Goal: Task Accomplishment & Management: Use online tool/utility

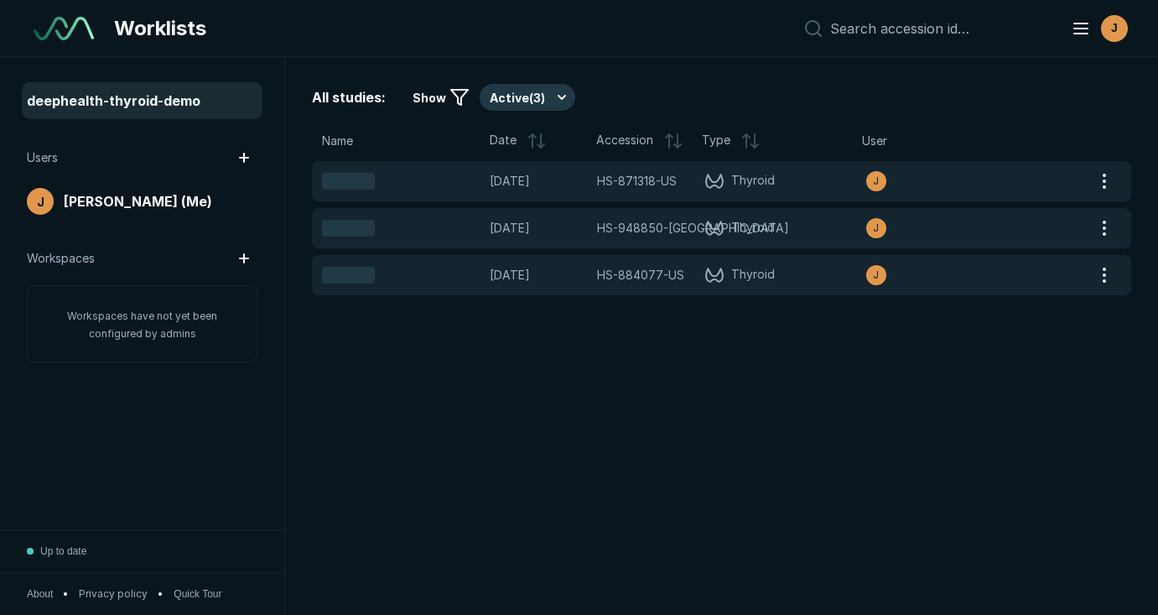
scroll to position [4359, 5813]
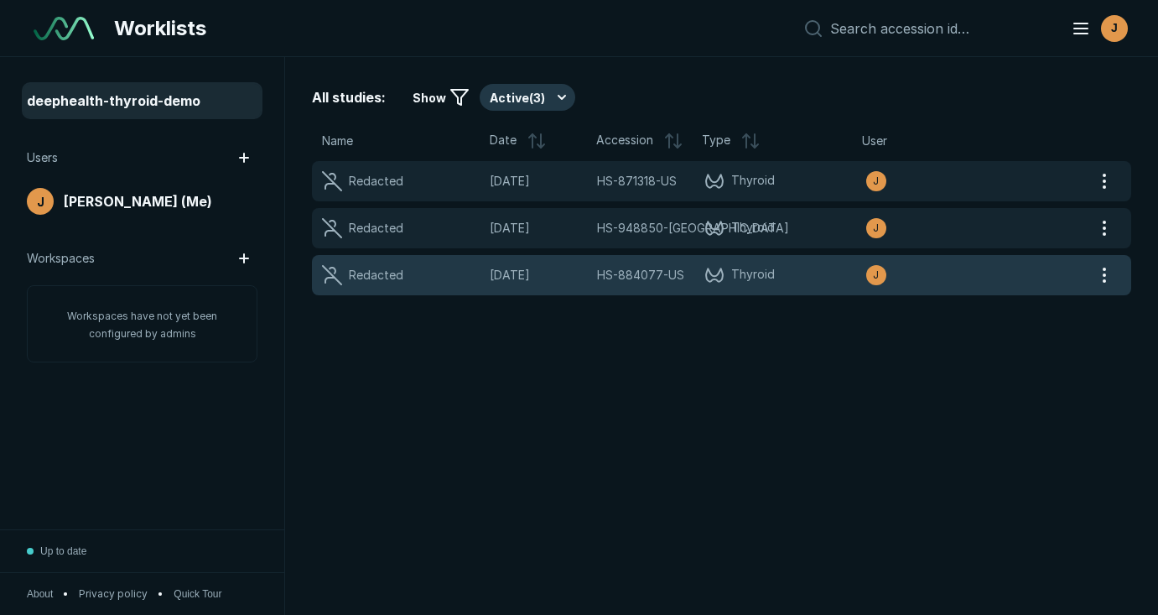
click at [808, 278] on span "Thyroid" at bounding box center [784, 275] width 161 height 20
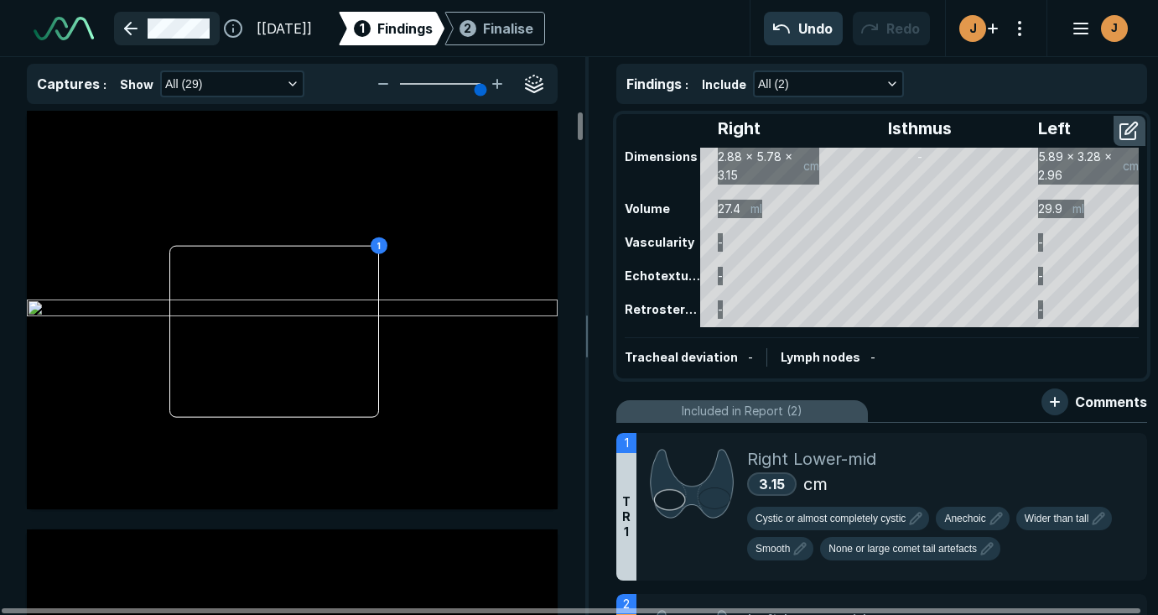
click at [143, 26] on link at bounding box center [167, 29] width 106 height 34
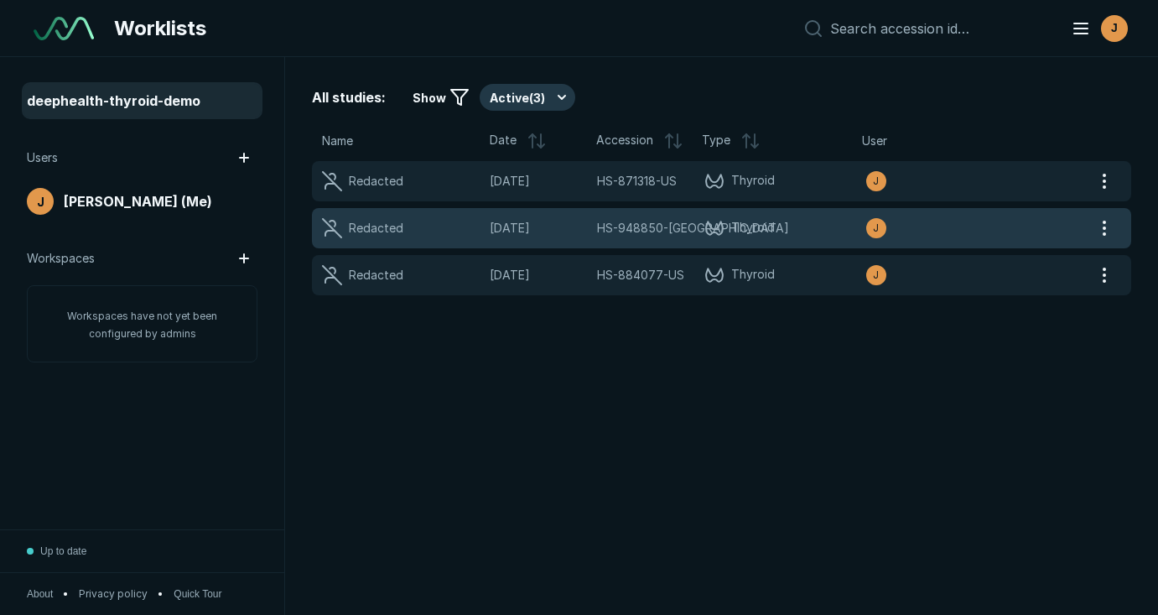
scroll to position [4359, 5813]
click at [817, 231] on span "Thyroid" at bounding box center [784, 228] width 161 height 20
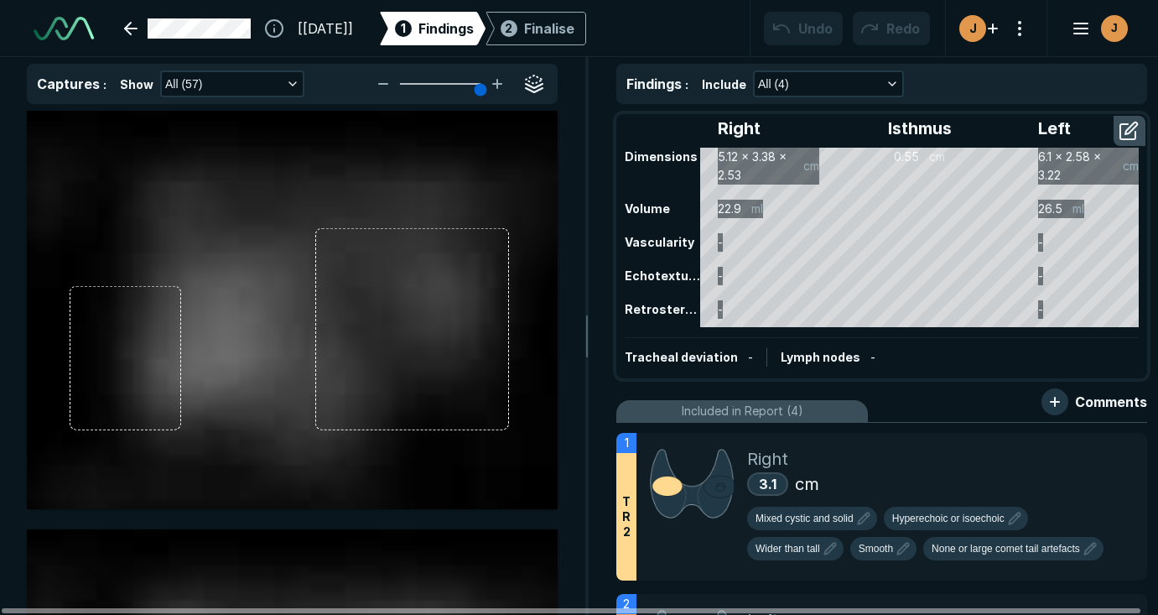
scroll to position [4627, 7364]
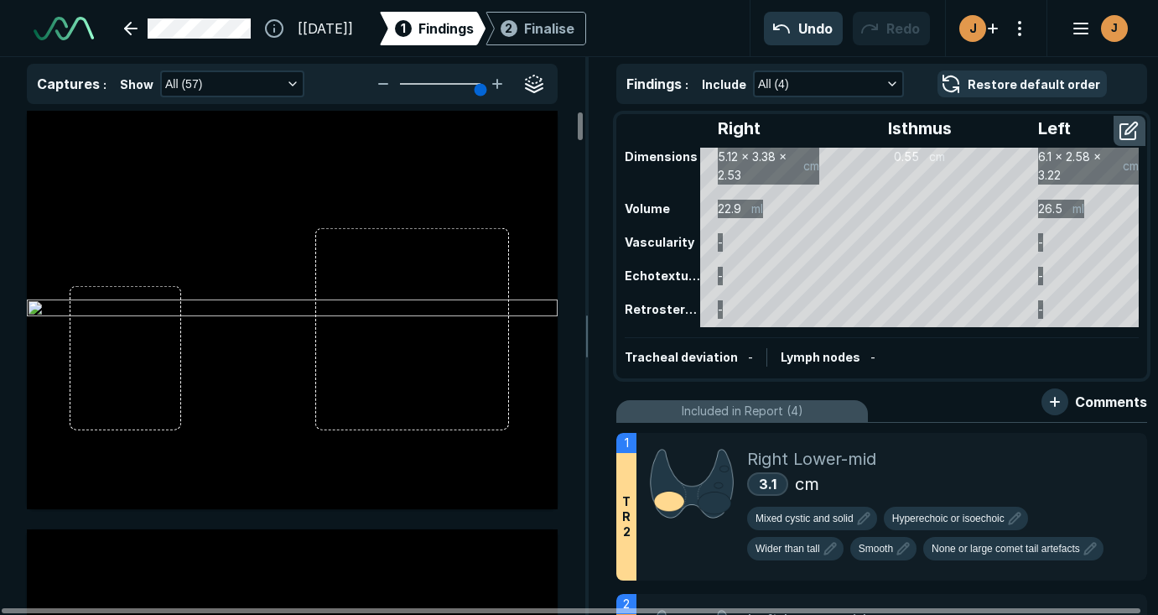
click at [698, 40] on div "[07-JAN-2021] 1 Findings 2 Finalise Undo Redo J J" at bounding box center [579, 28] width 1158 height 57
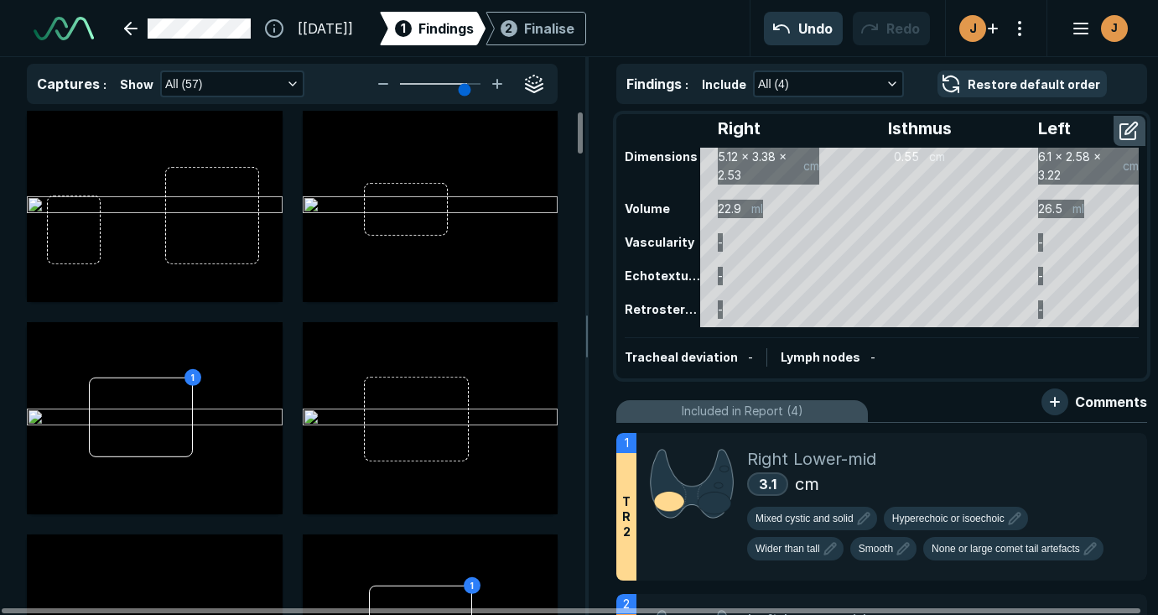
type input "5"
drag, startPoint x: 475, startPoint y: 88, endPoint x: 459, endPoint y: 86, distance: 17.0
click at [459, 85] on input "range" at bounding box center [440, 84] width 94 height 2
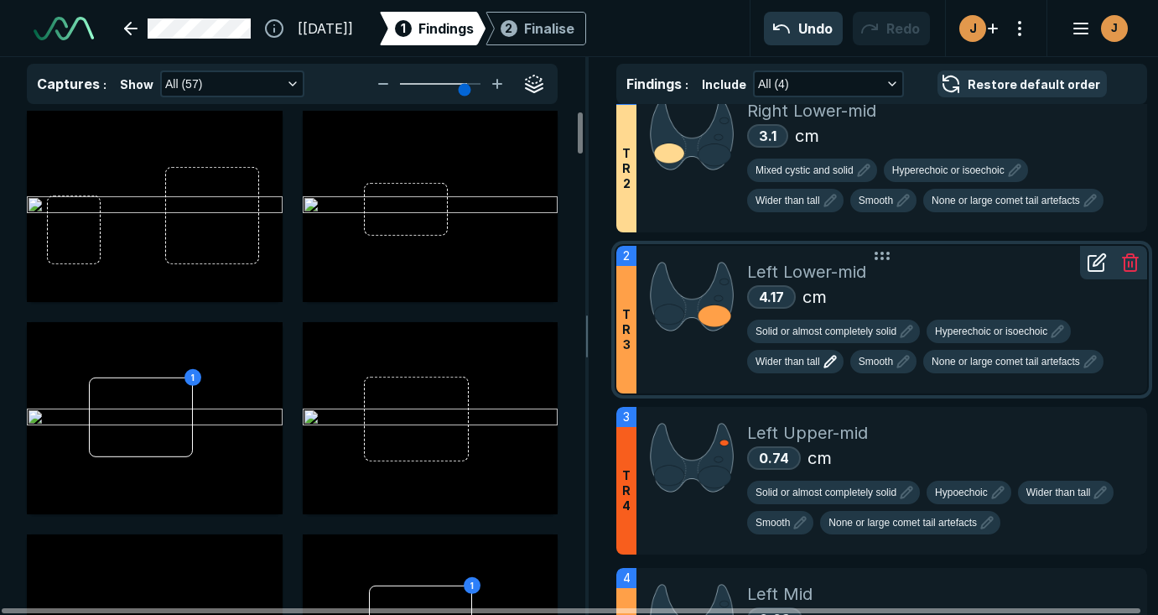
scroll to position [429, 0]
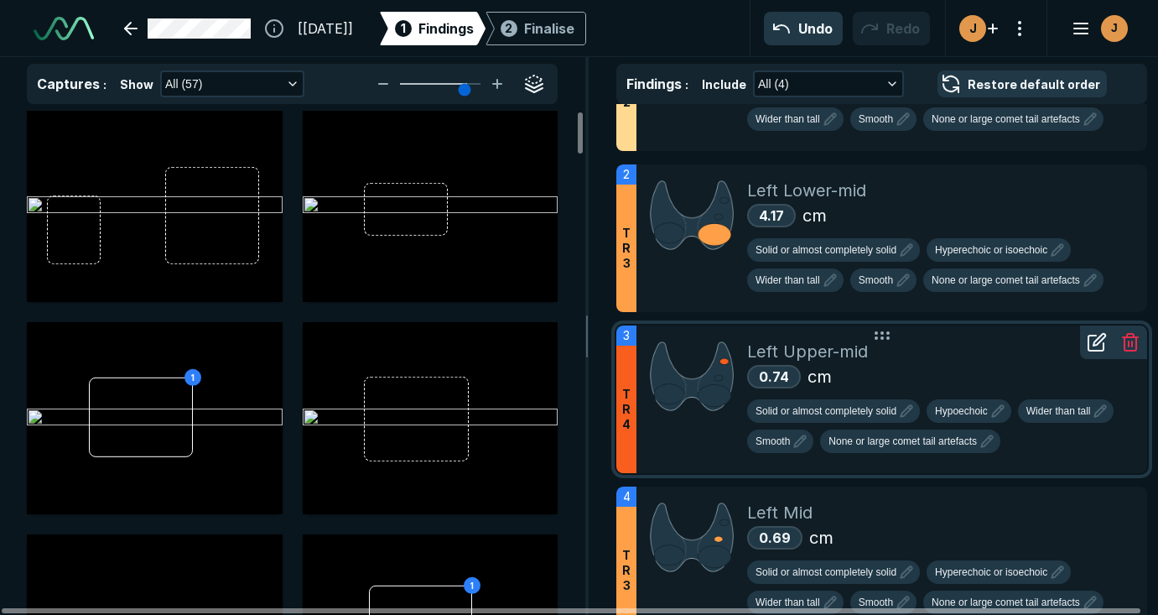
click at [924, 374] on div "0.74 cm" at bounding box center [940, 376] width 386 height 25
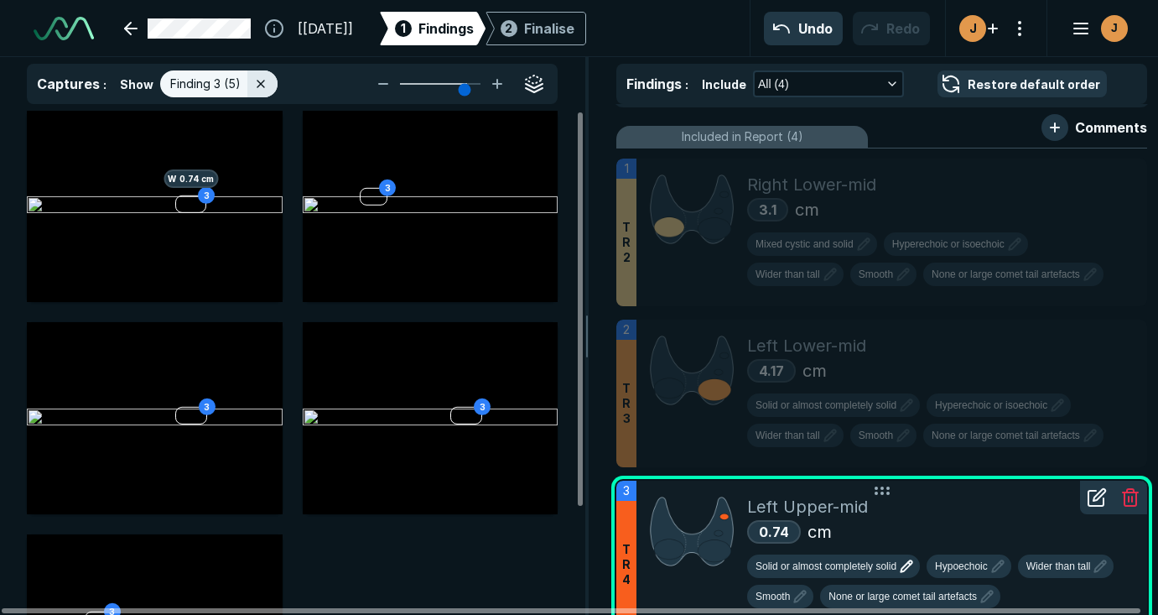
scroll to position [272, 0]
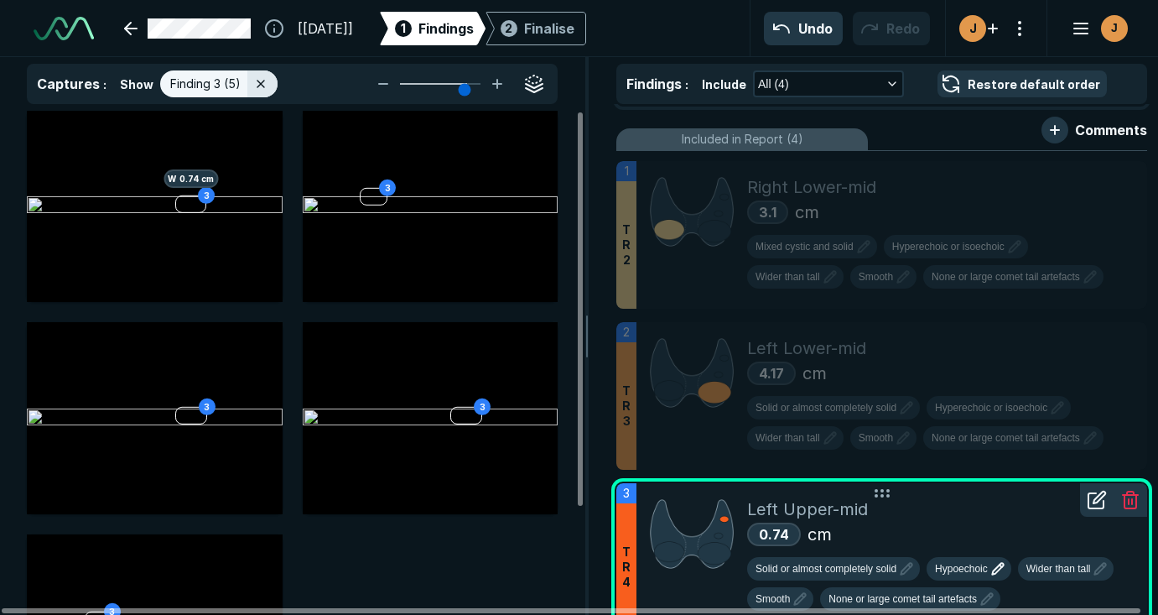
click at [969, 573] on span "Hypoechoic" at bounding box center [961, 568] width 53 height 15
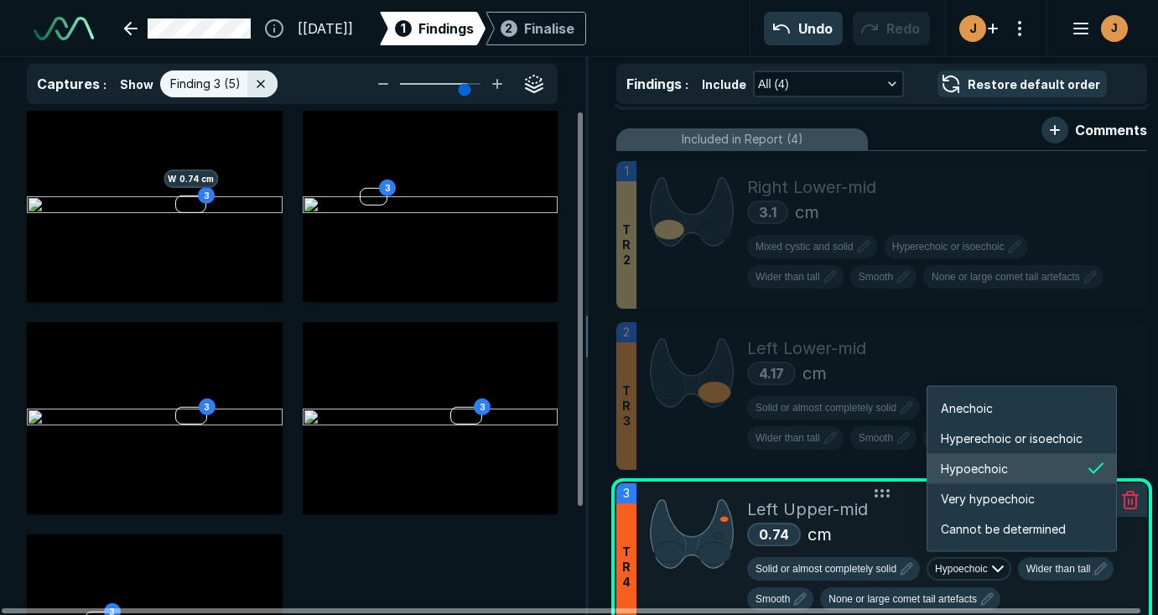
scroll to position [2798, 3004]
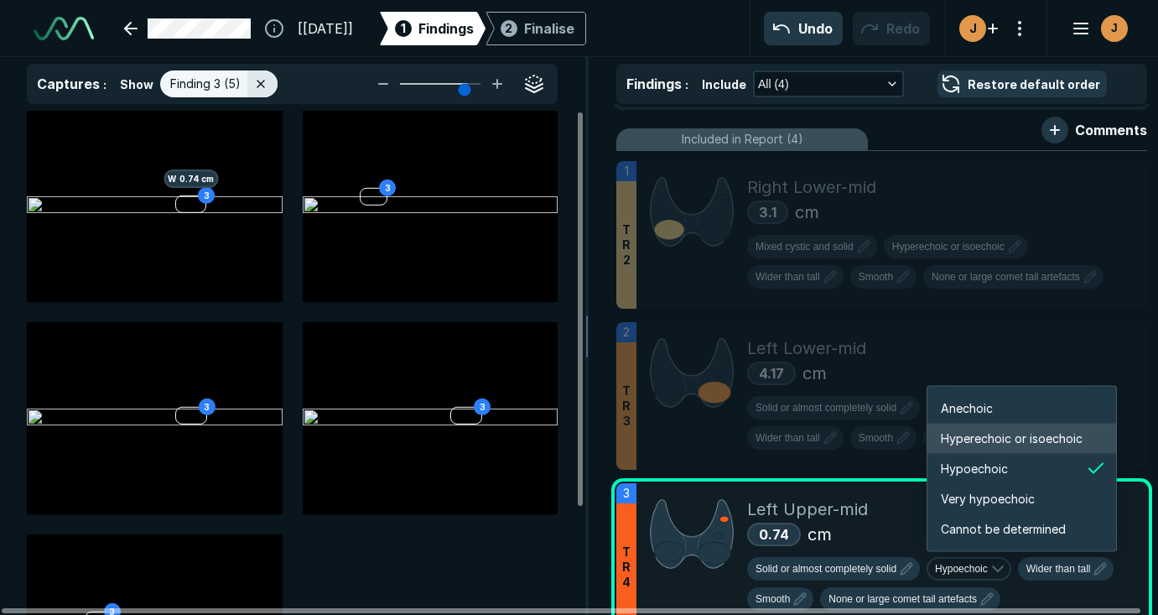
click at [993, 443] on span "Hyperechoic or isoechoic" at bounding box center [1012, 438] width 142 height 18
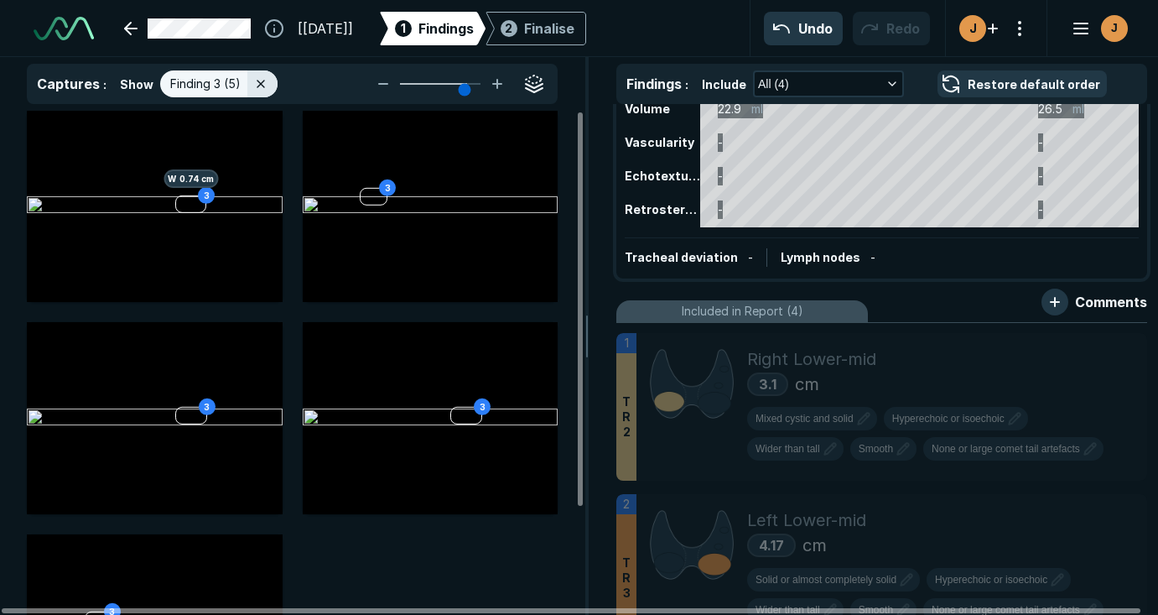
scroll to position [0, 0]
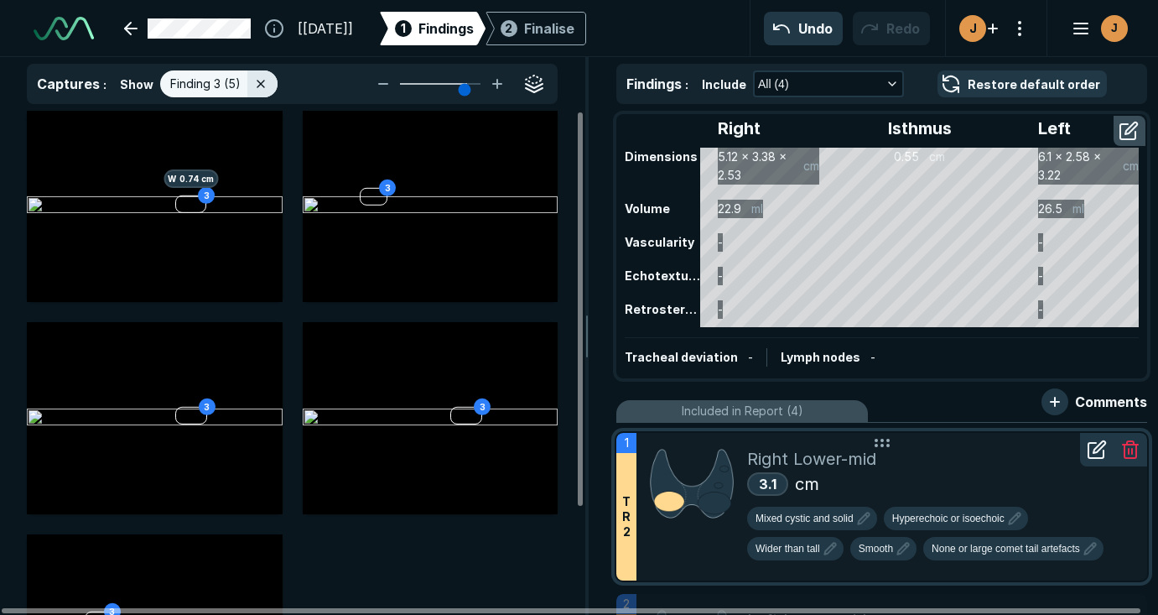
click at [976, 465] on div "Right Lower-mid" at bounding box center [940, 458] width 386 height 25
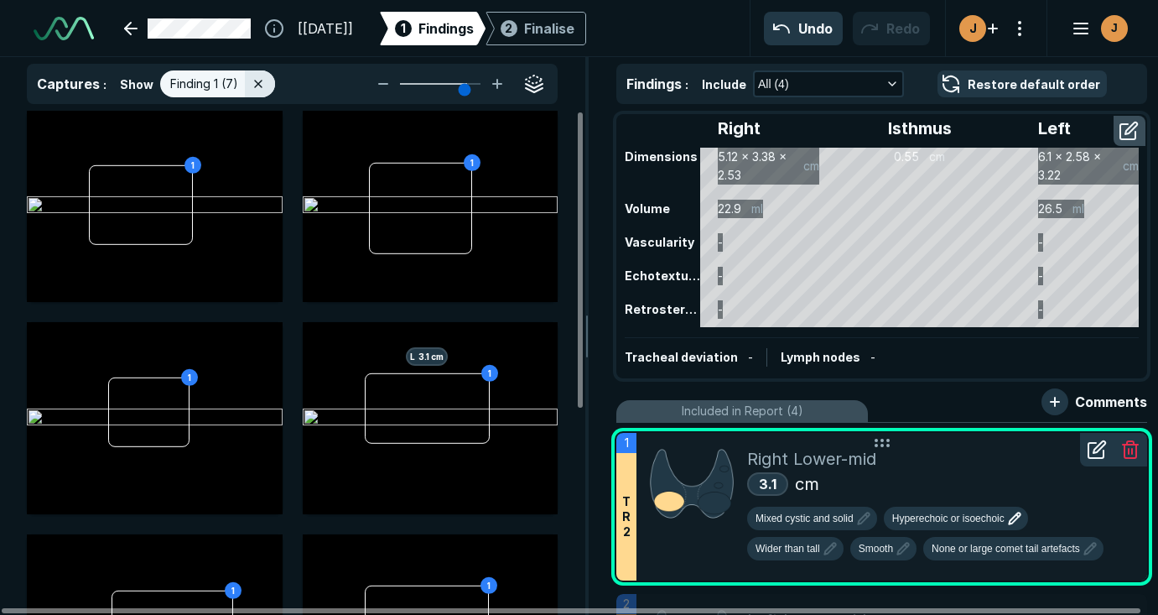
click at [948, 519] on span "Hyperechoic or isoechoic" at bounding box center [948, 518] width 112 height 15
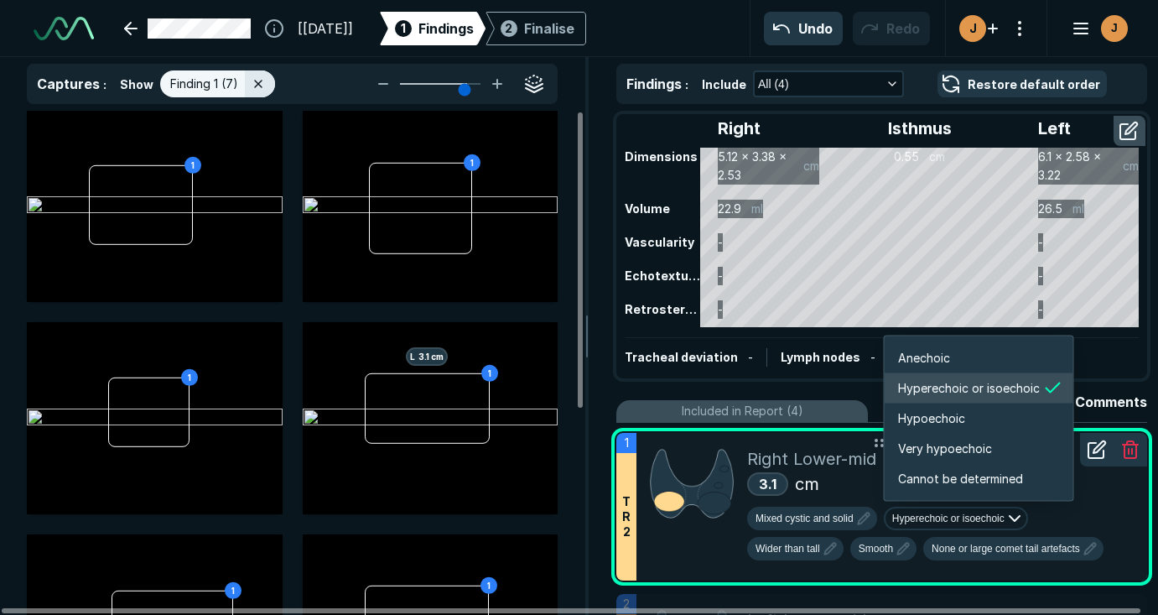
scroll to position [2798, 3004]
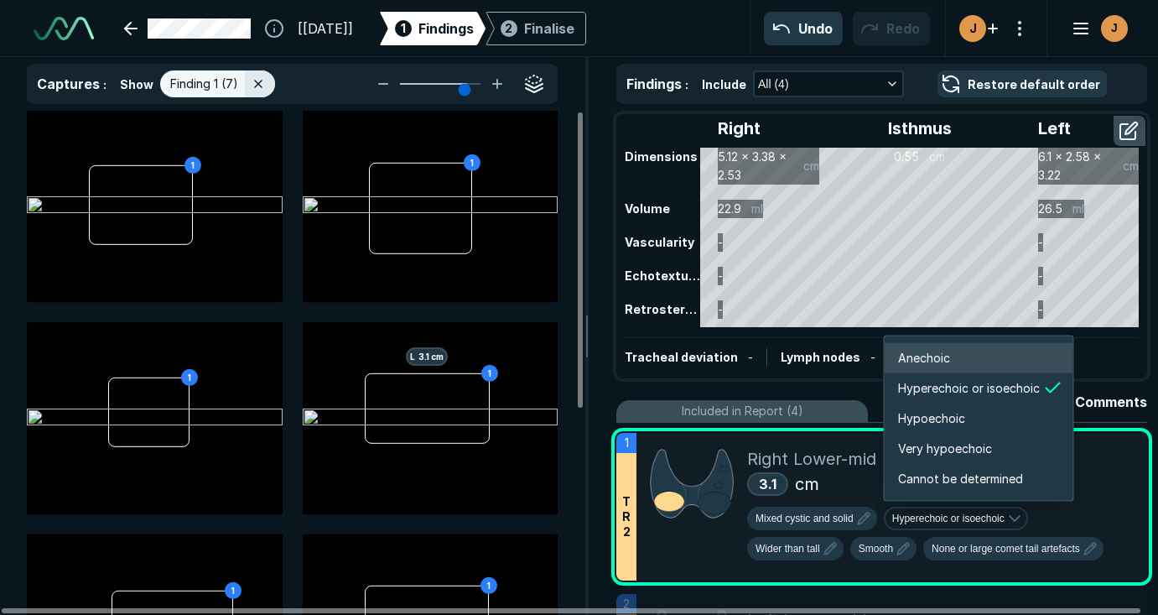
click at [961, 363] on li "Anechoic" at bounding box center [978, 358] width 189 height 30
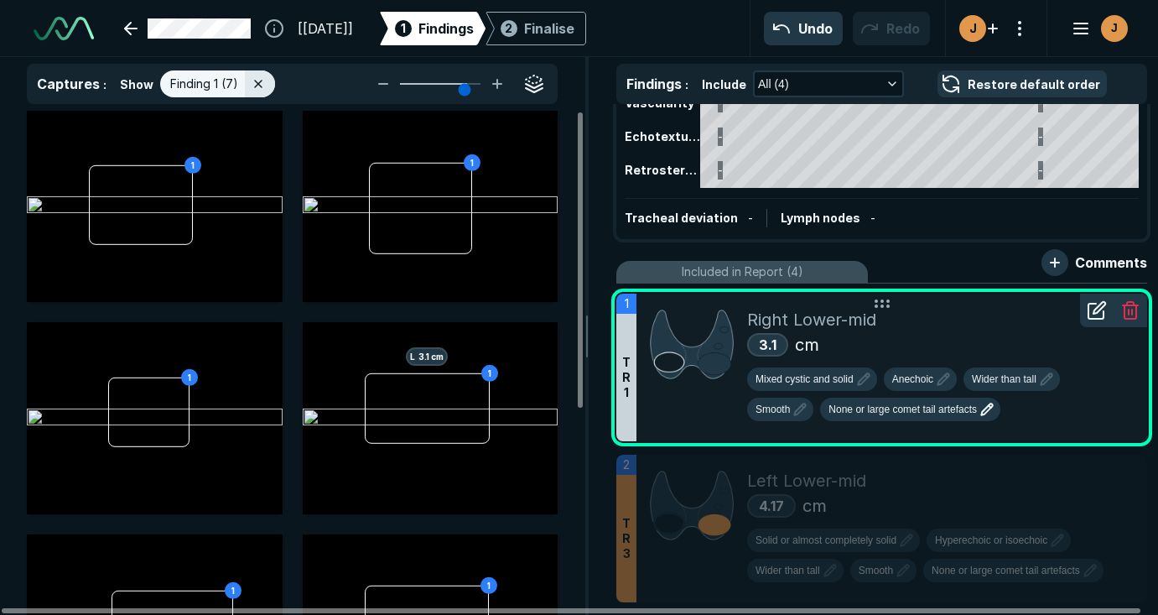
scroll to position [188, 0]
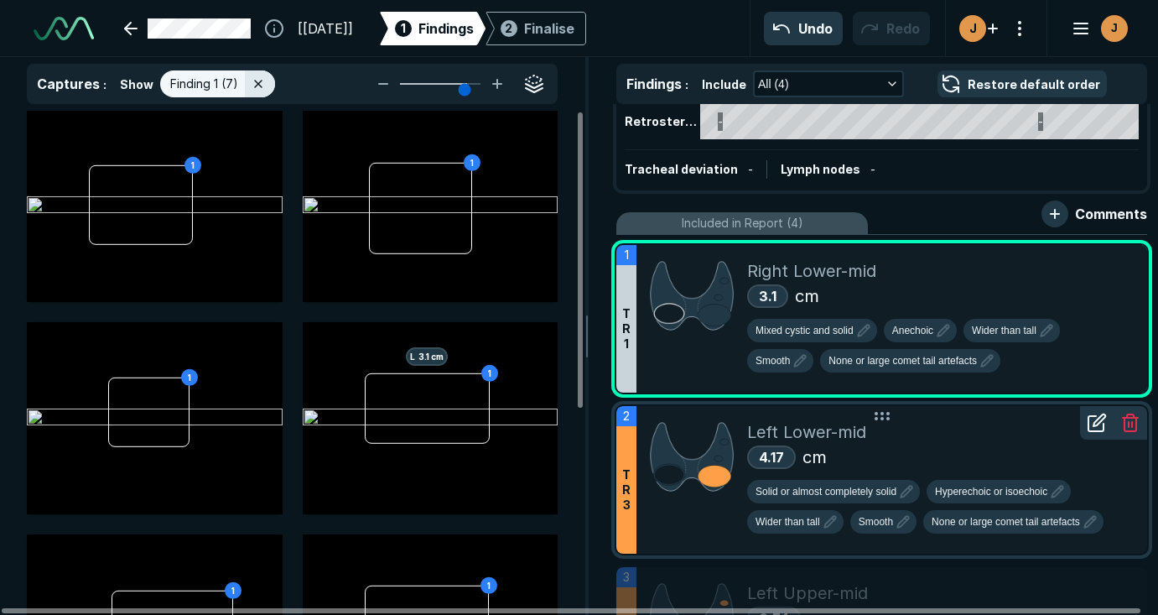
click at [941, 469] on div "4.17 cm" at bounding box center [940, 456] width 386 height 25
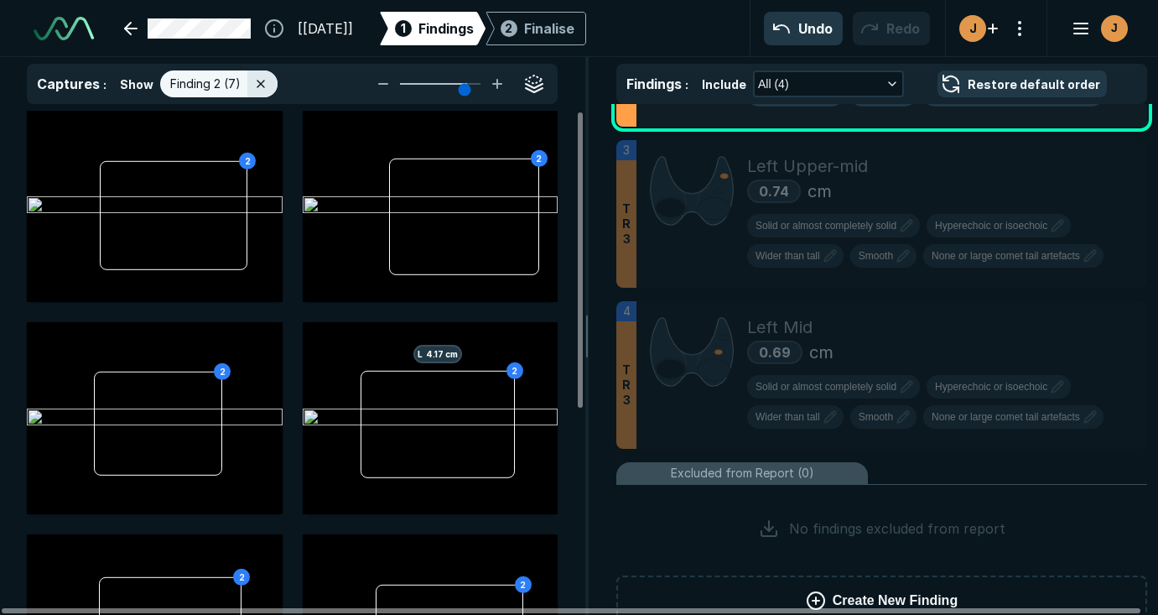
scroll to position [616, 0]
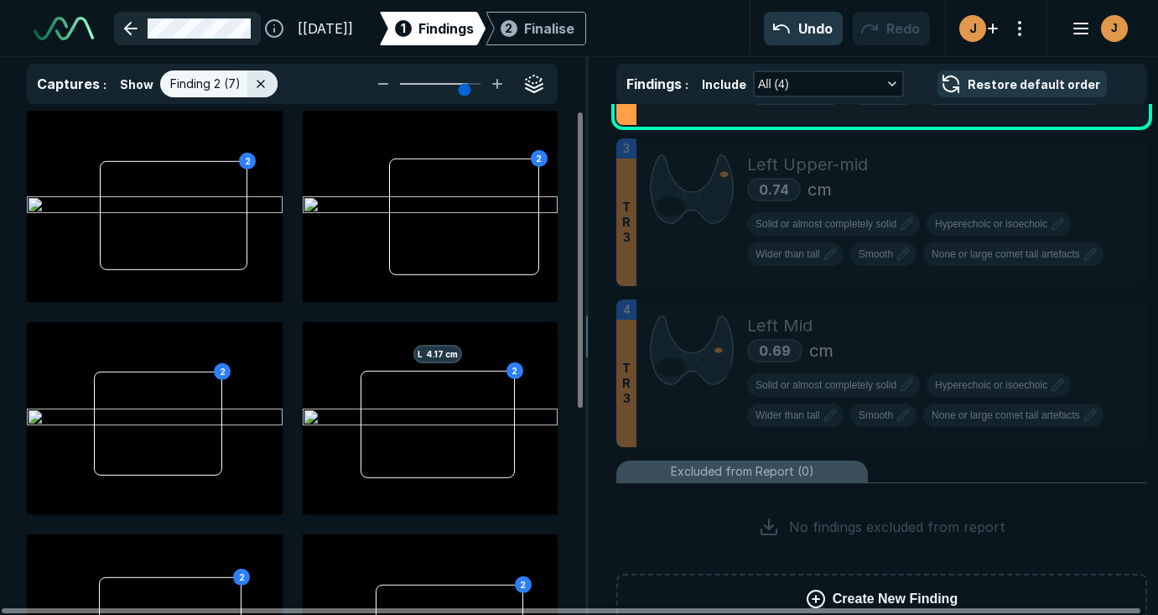
click at [127, 24] on link at bounding box center [187, 29] width 147 height 34
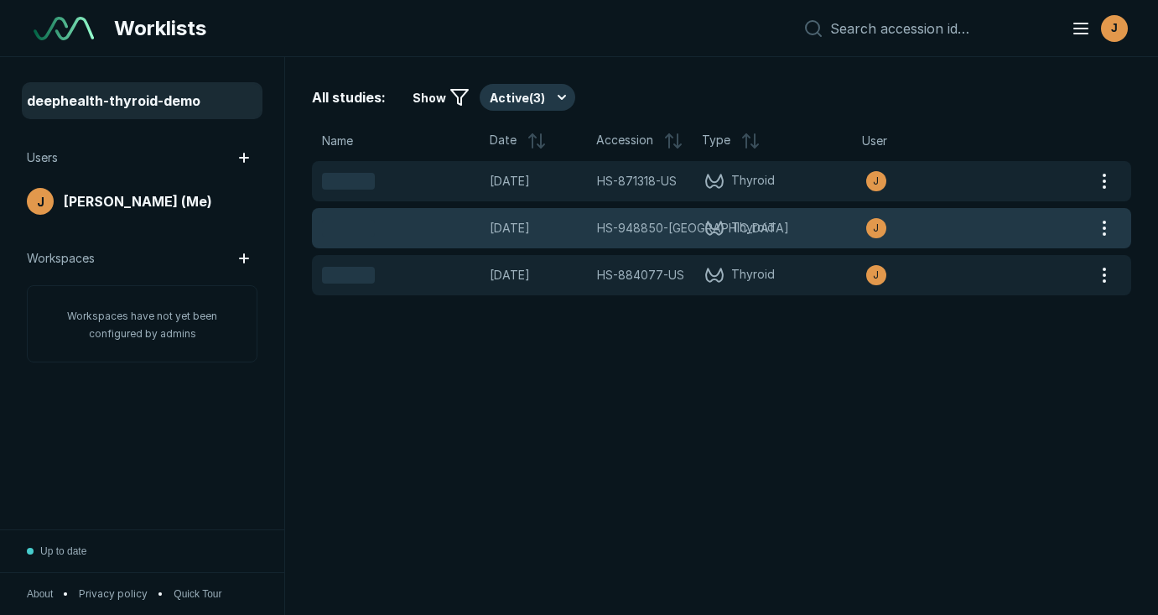
scroll to position [4359, 5813]
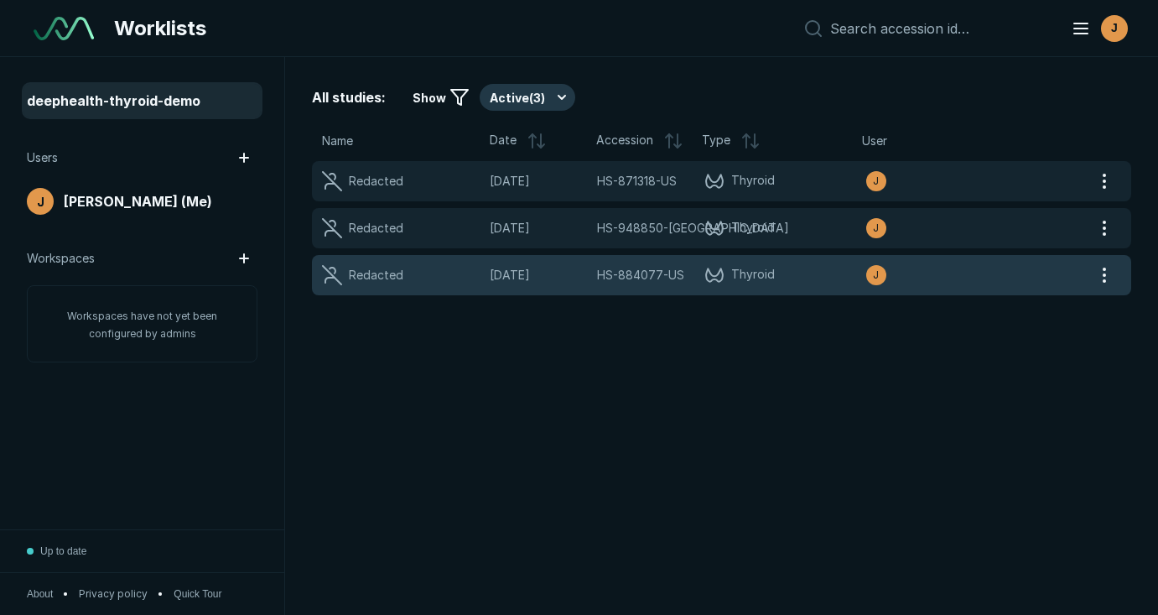
click at [822, 288] on div "Redacted 03-FEB-2020 HS-884077-US HS-884077-US Thyroid J" at bounding box center [701, 275] width 779 height 40
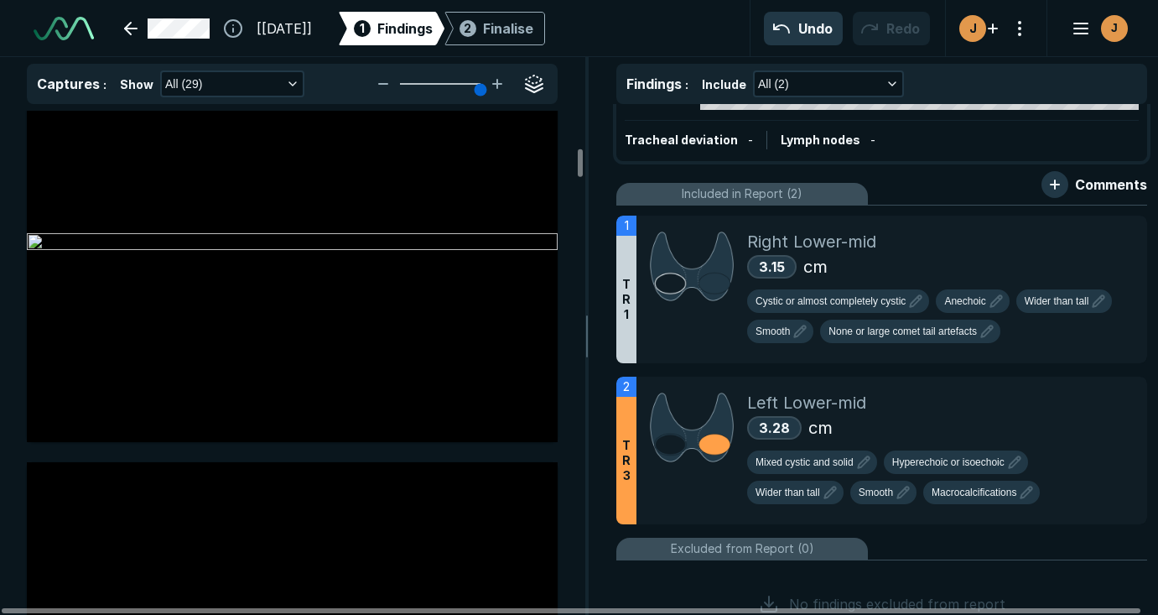
scroll to position [946, 0]
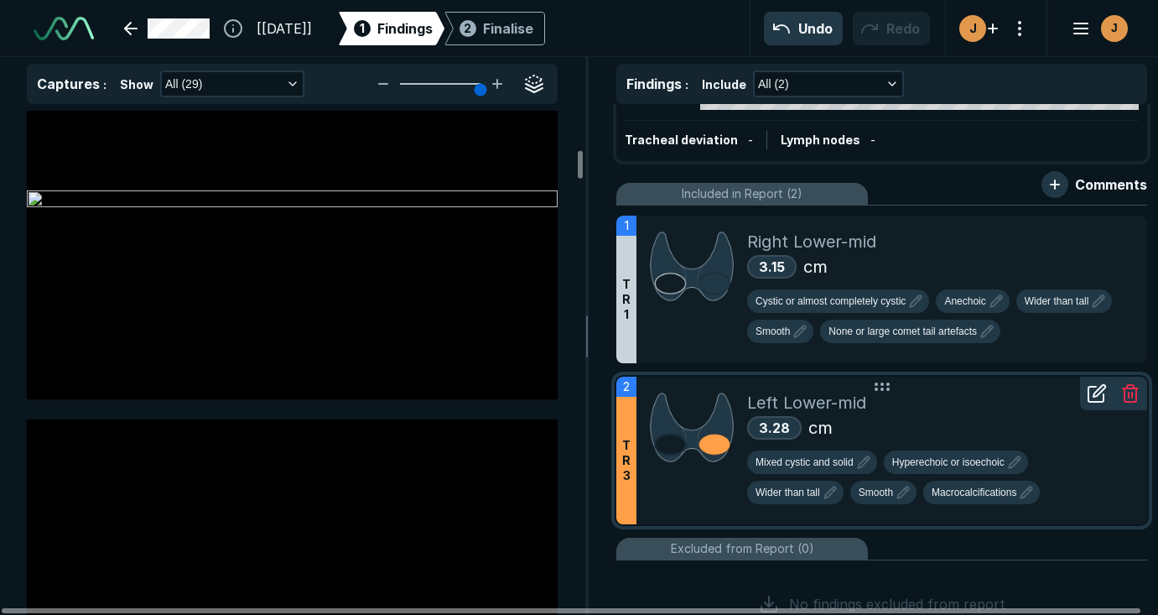
click at [1066, 486] on div "Mixed cystic and solid Hyperechoic or isoechoic Wider than tall Smooth Macrocal…" at bounding box center [940, 480] width 386 height 60
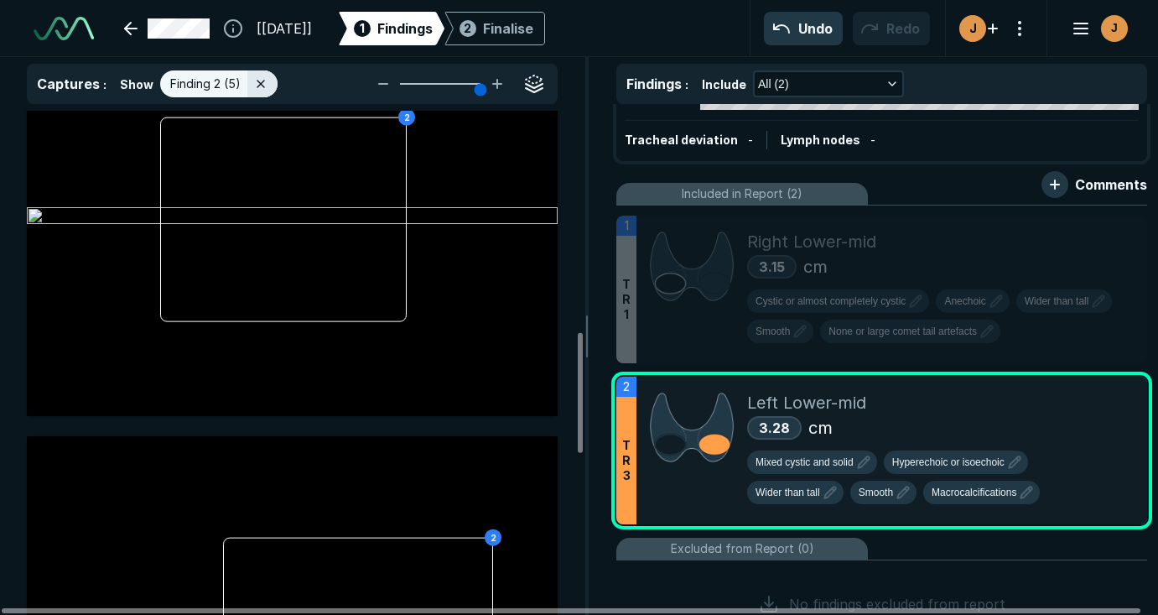
scroll to position [930, 0]
click at [1002, 491] on span "Macrocalcifications" at bounding box center [973, 492] width 85 height 15
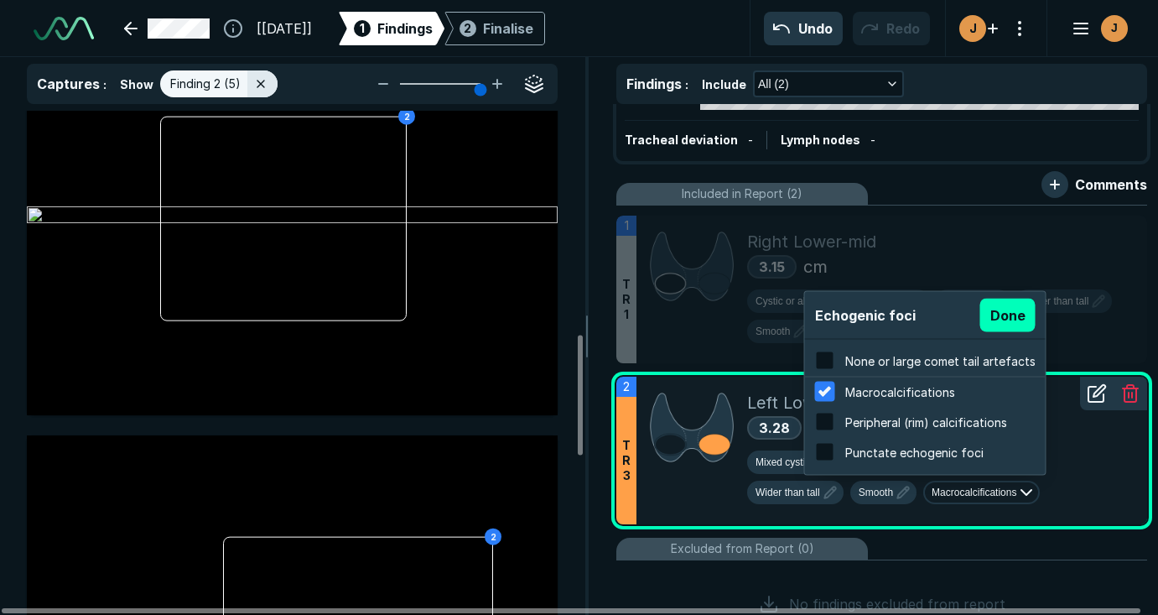
scroll to position [2695, 3215]
click at [821, 386] on div at bounding box center [825, 390] width 29 height 29
click at [821, 386] on input "checkbox" at bounding box center [825, 391] width 20 height 20
checkbox input "false"
checkbox input "true"
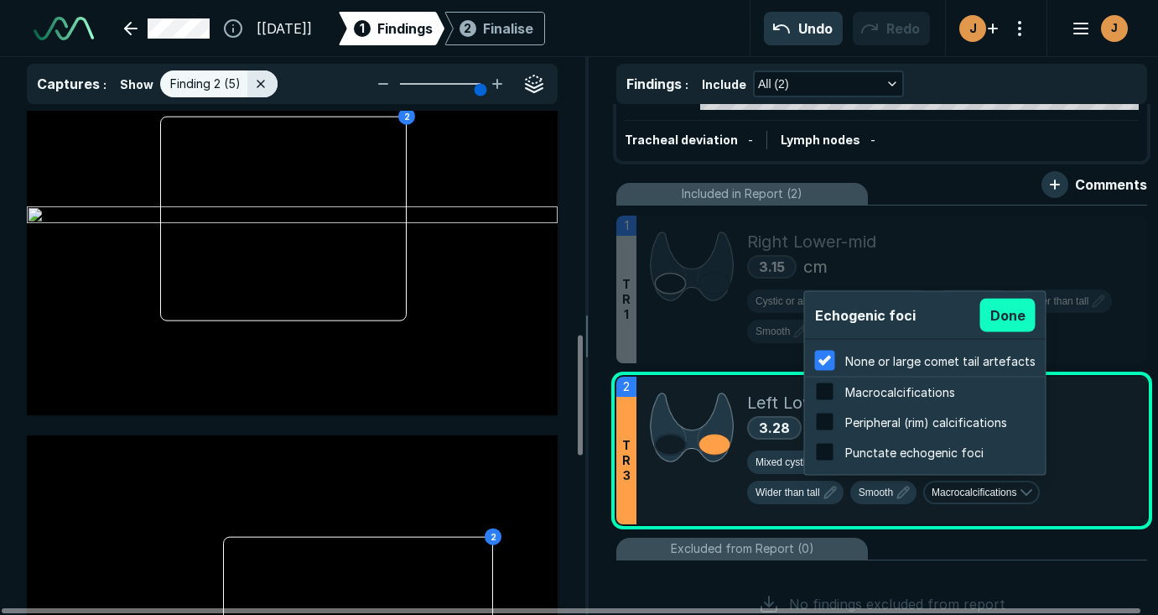
click at [995, 327] on button "Done" at bounding box center [1007, 315] width 55 height 34
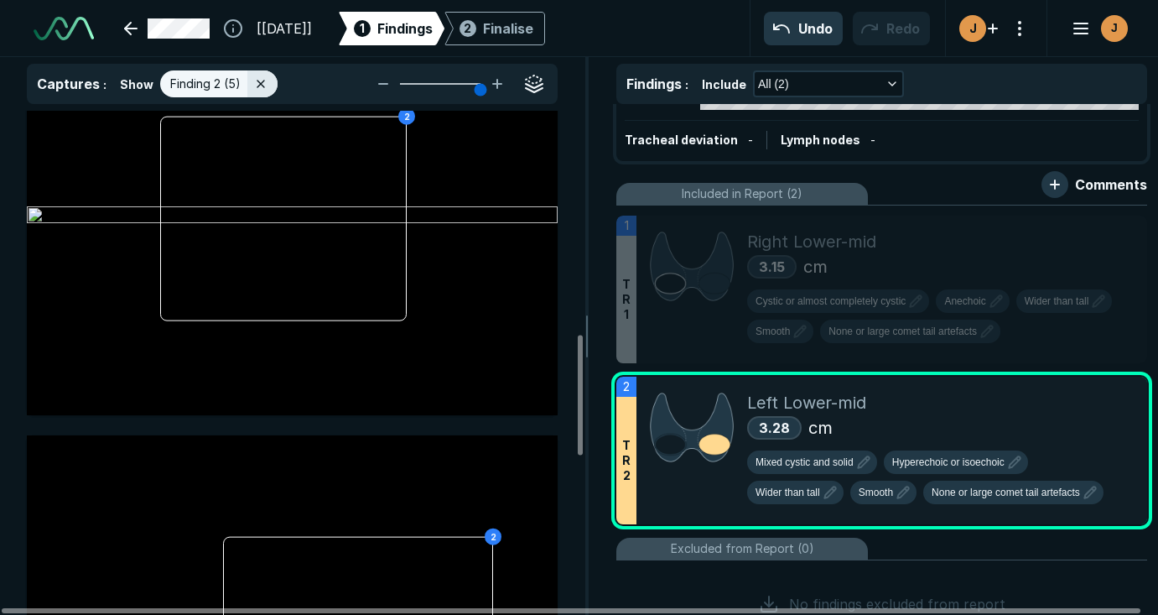
scroll to position [0, 0]
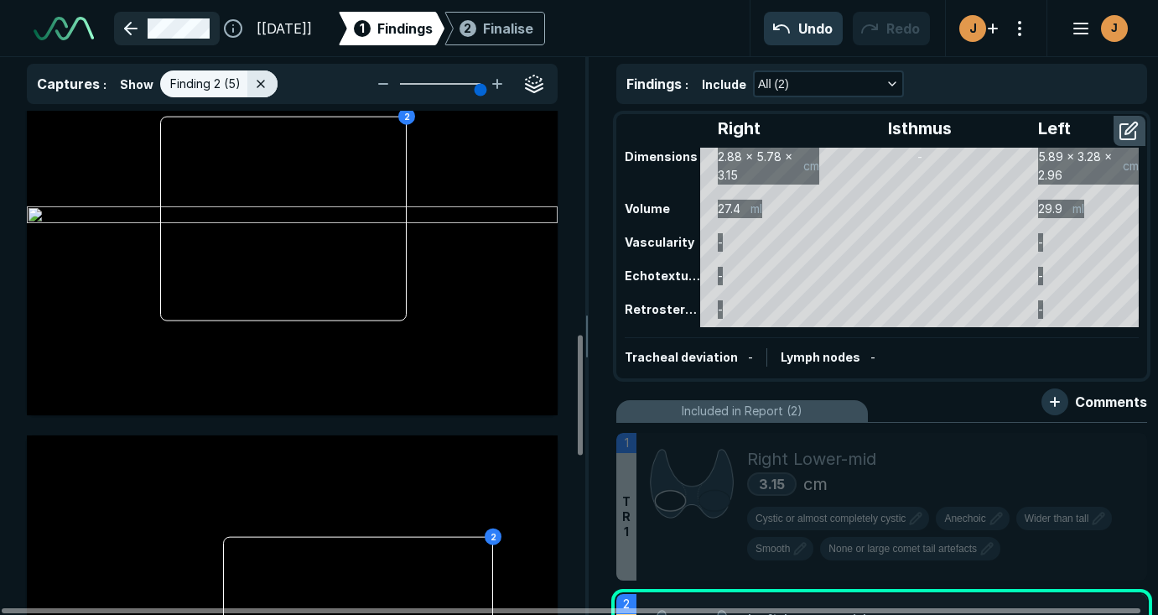
click at [135, 18] on link at bounding box center [167, 29] width 106 height 34
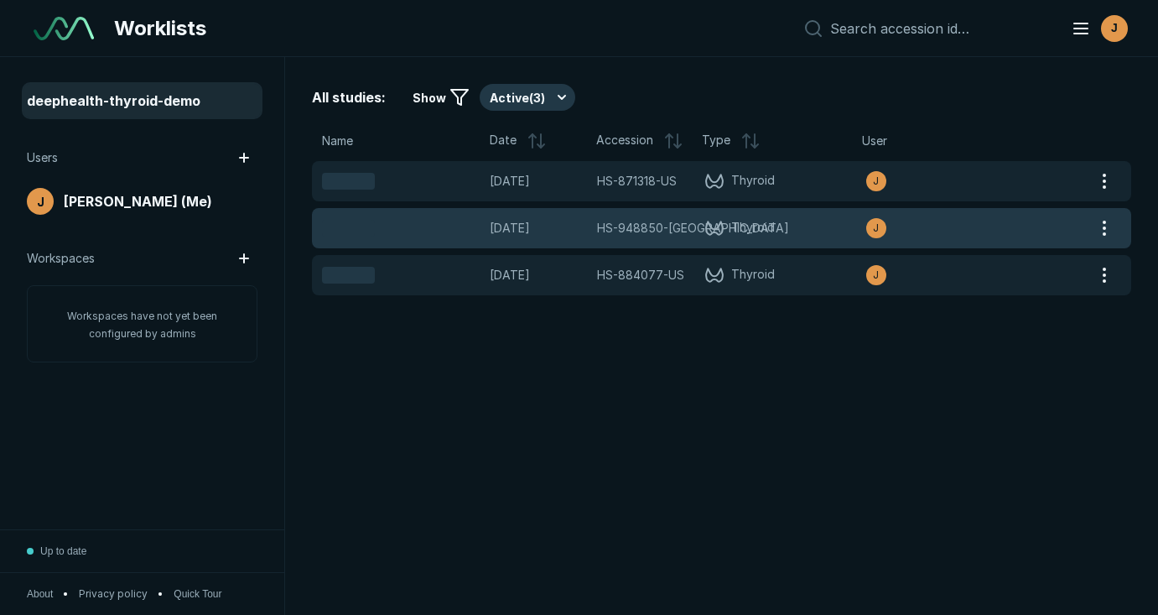
scroll to position [4359, 5813]
click at [809, 236] on span "Thyroid" at bounding box center [784, 228] width 161 height 20
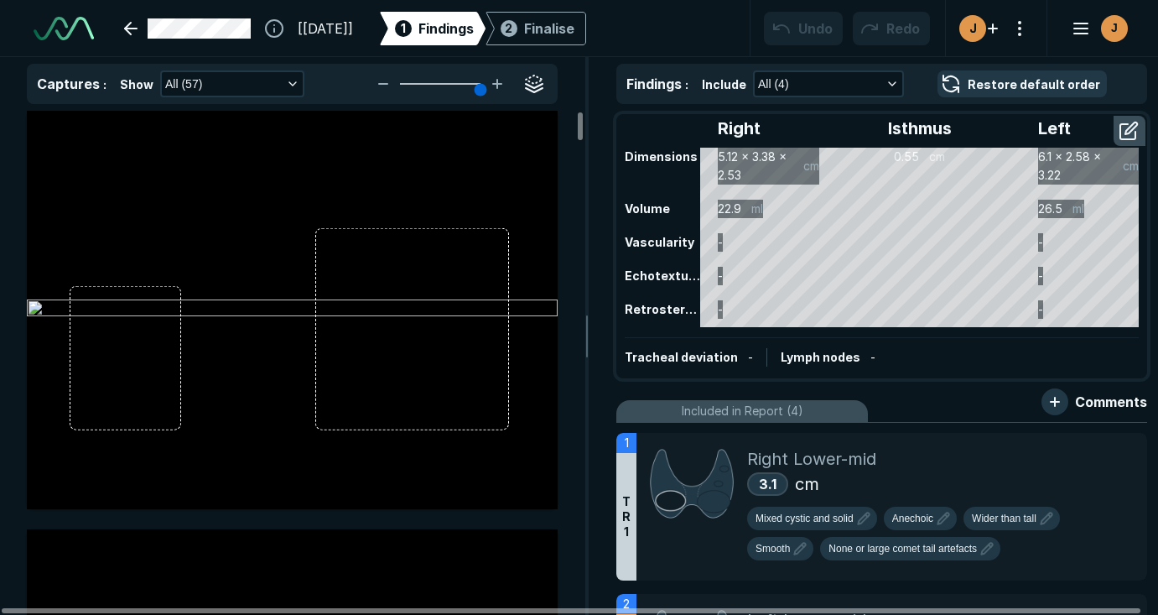
scroll to position [3292, 4527]
click at [1023, 34] on button "button" at bounding box center [1019, 28] width 27 height 27
click at [1019, 35] on button "button" at bounding box center [1019, 28] width 27 height 27
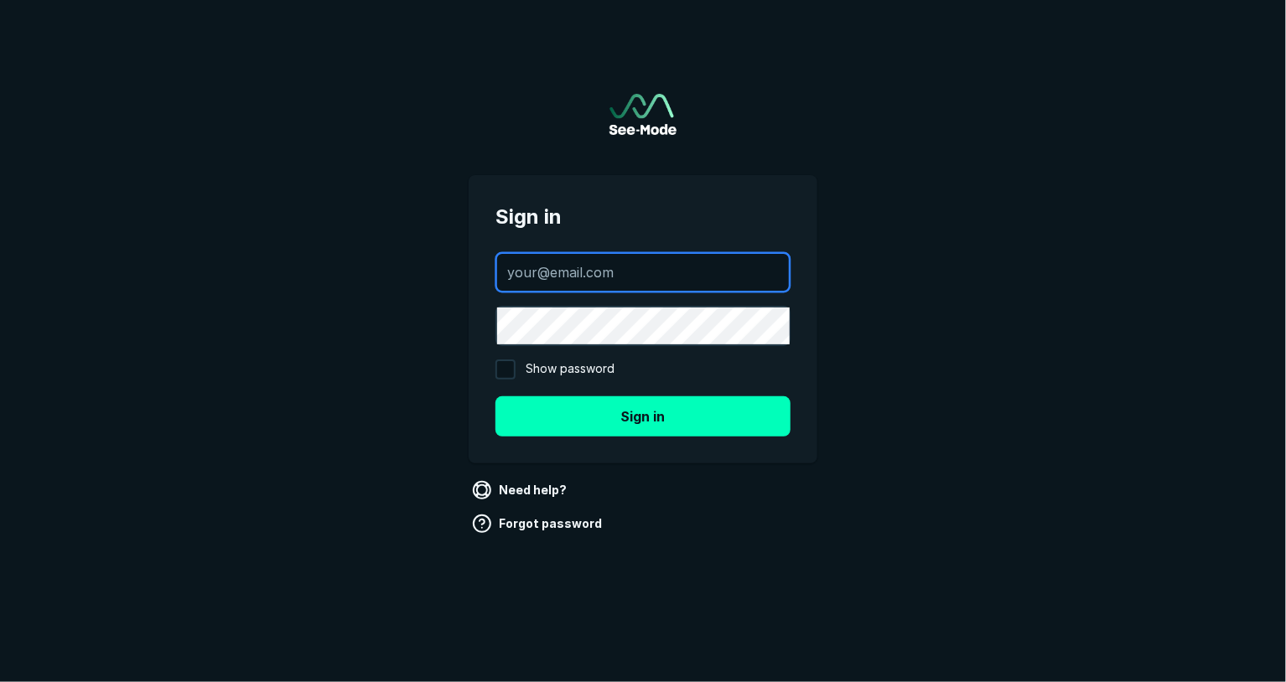
click at [730, 273] on input "text" at bounding box center [643, 272] width 292 height 37
type input "[PERSON_NAME][EMAIL_ADDRESS][DOMAIN_NAME]"
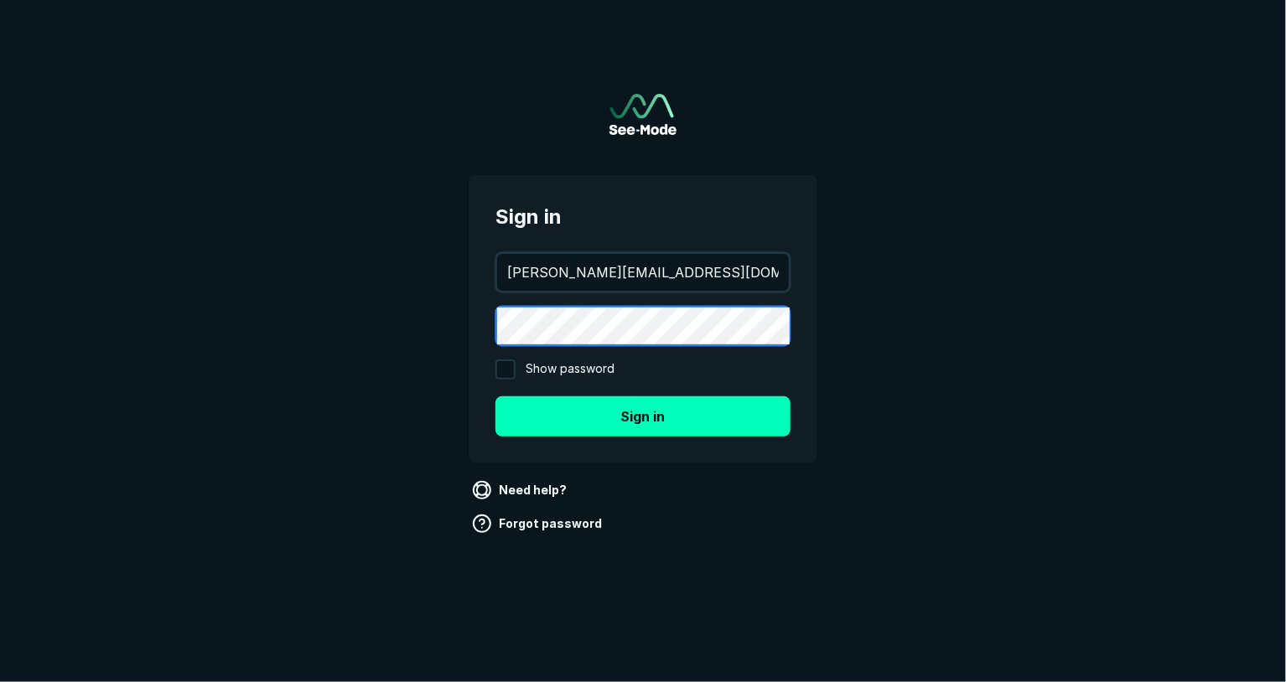
click at [495, 397] on button "Sign in" at bounding box center [642, 417] width 295 height 40
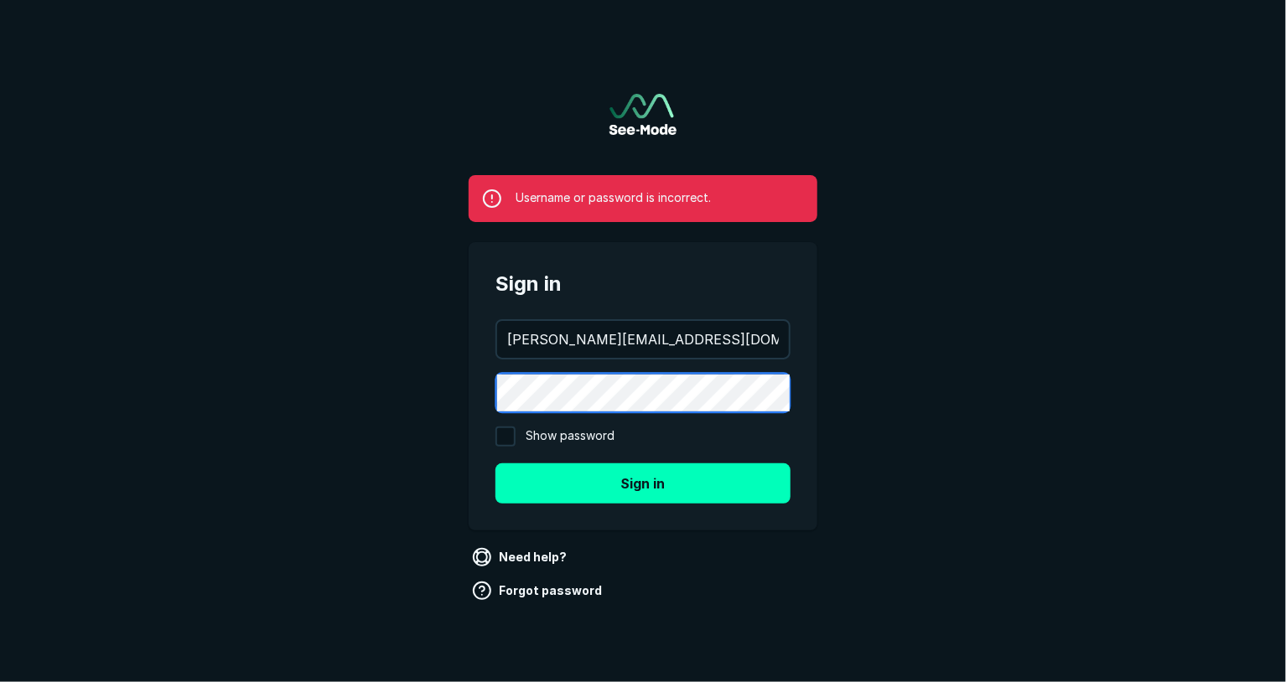
click at [495, 464] on button "Sign in" at bounding box center [642, 484] width 295 height 40
